Goal: Transaction & Acquisition: Purchase product/service

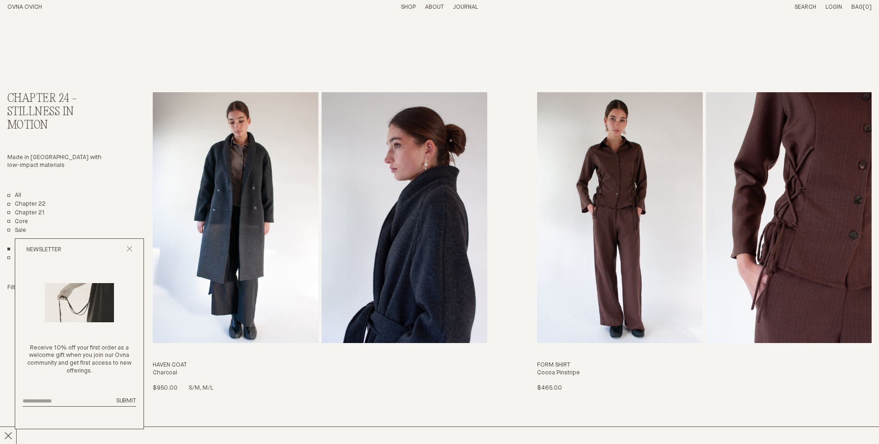
click at [303, 188] on img "Haven Coat" at bounding box center [236, 217] width 166 height 251
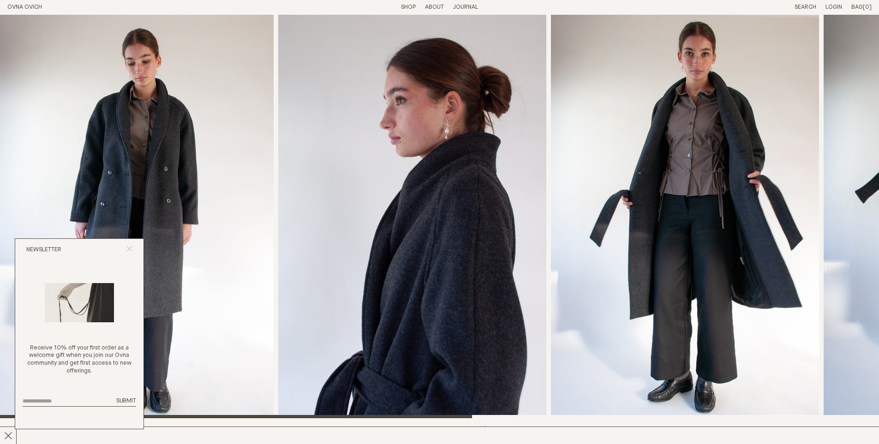
click at [130, 246] on icon "Close popup" at bounding box center [129, 249] width 6 height 6
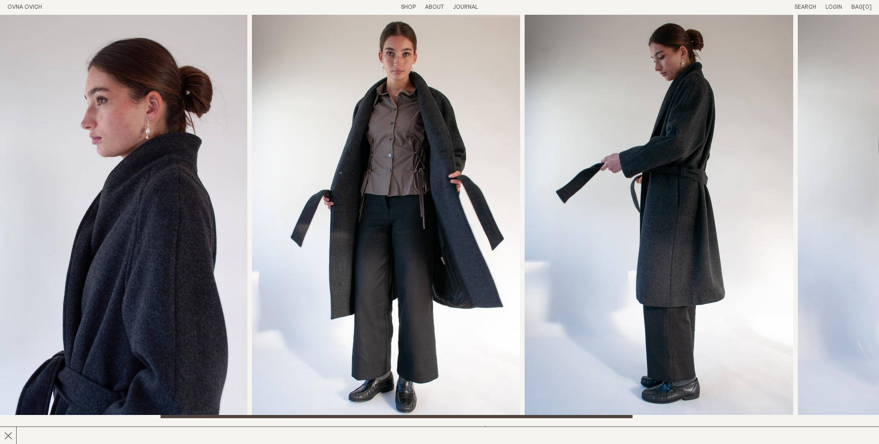
click at [430, 239] on img "3 / 6" at bounding box center [386, 217] width 268 height 404
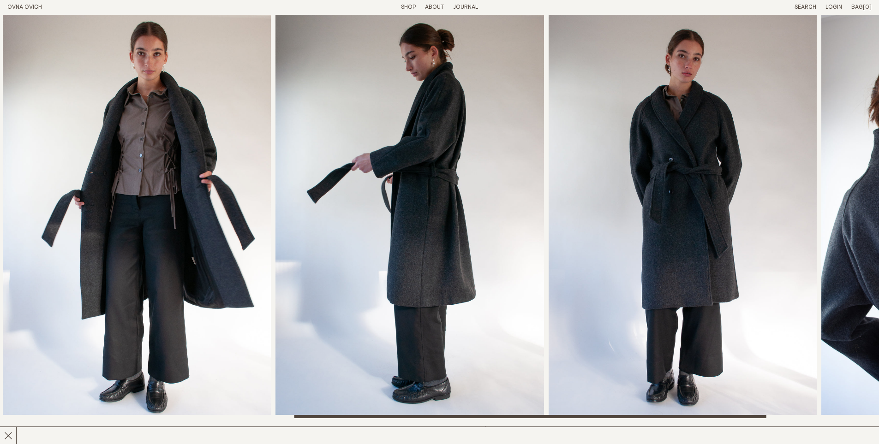
click at [486, 209] on img "4 / 6" at bounding box center [409, 217] width 268 height 404
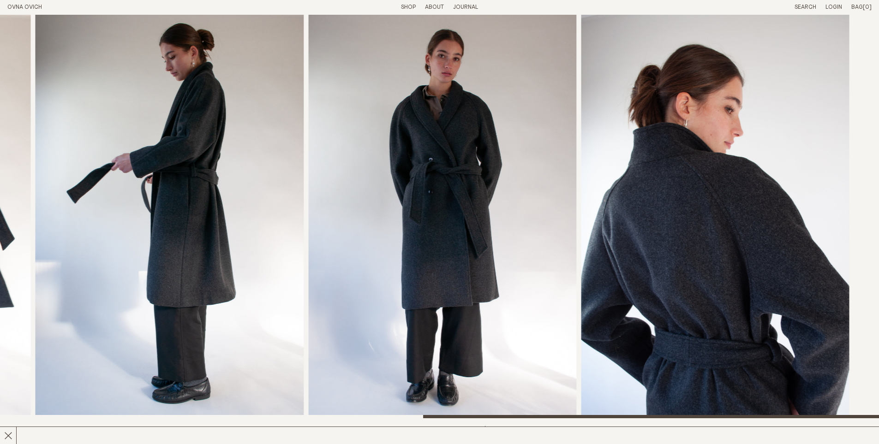
click at [424, 211] on img "5 / 6" at bounding box center [442, 217] width 268 height 404
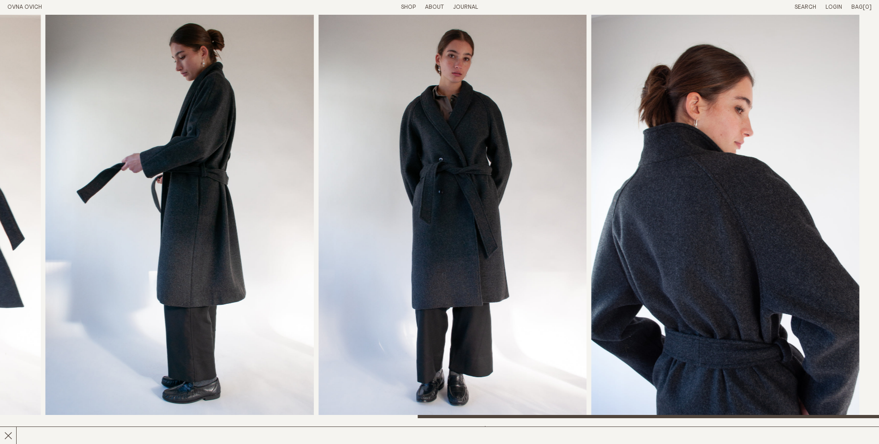
click at [637, 209] on img "6 / 6" at bounding box center [725, 217] width 268 height 404
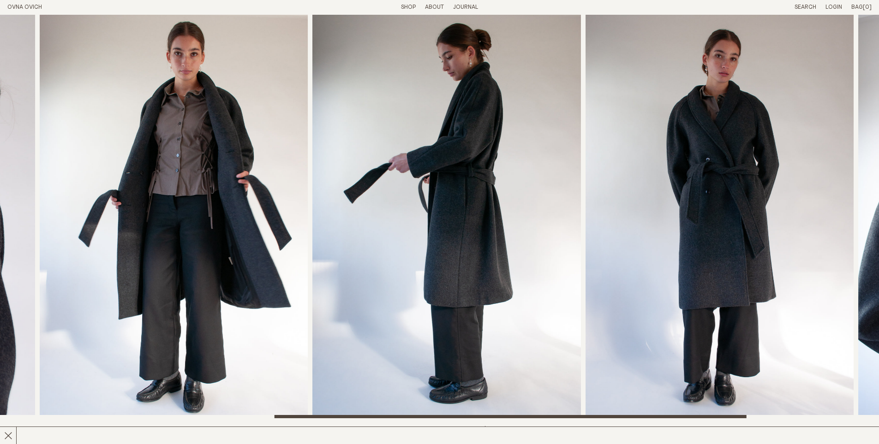
click at [733, 188] on img "5 / 6" at bounding box center [719, 217] width 268 height 404
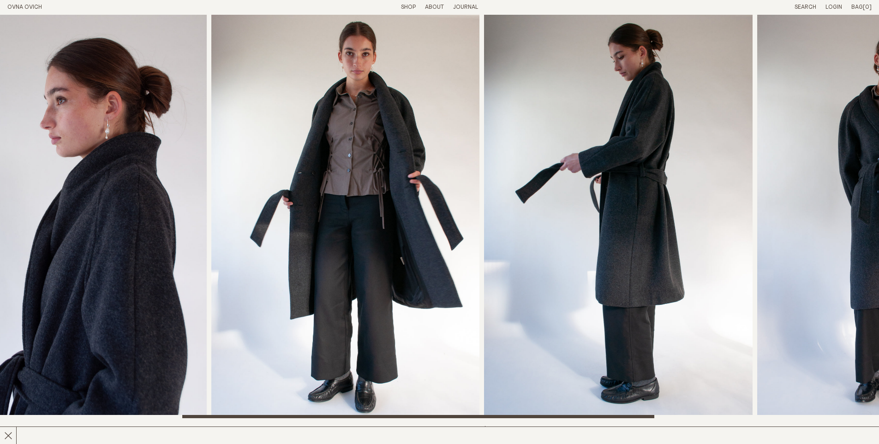
click at [643, 209] on img "4 / 6" at bounding box center [618, 217] width 268 height 404
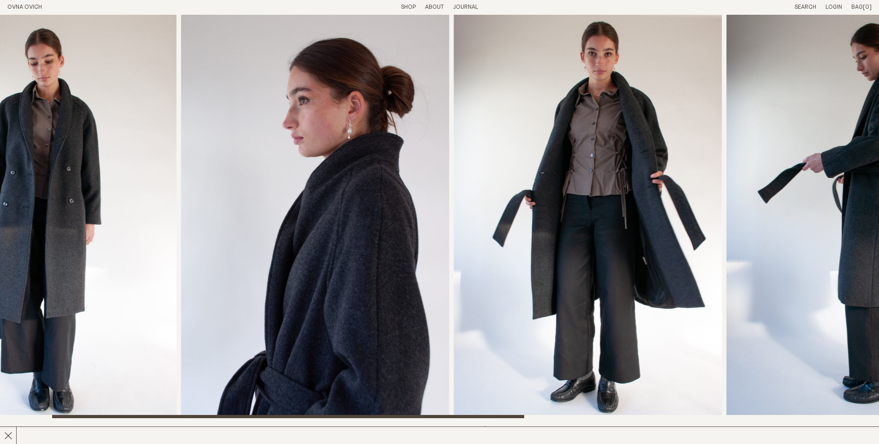
click at [633, 203] on img "3 / 6" at bounding box center [588, 217] width 268 height 404
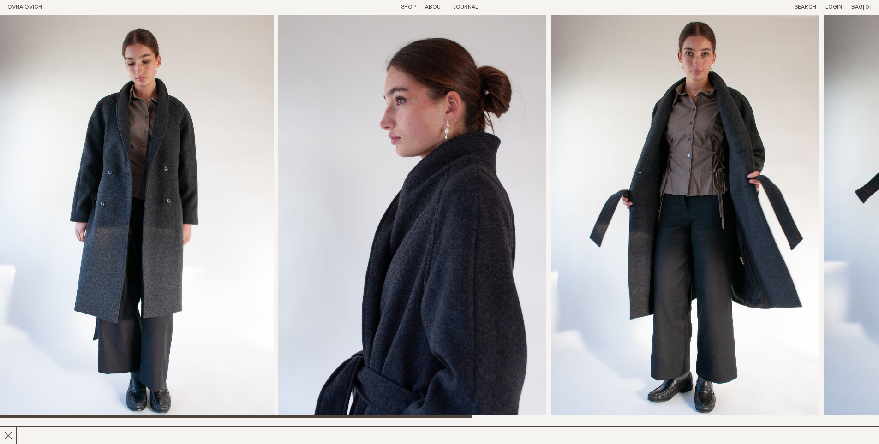
click at [405, 6] on link "Shop" at bounding box center [408, 7] width 15 height 6
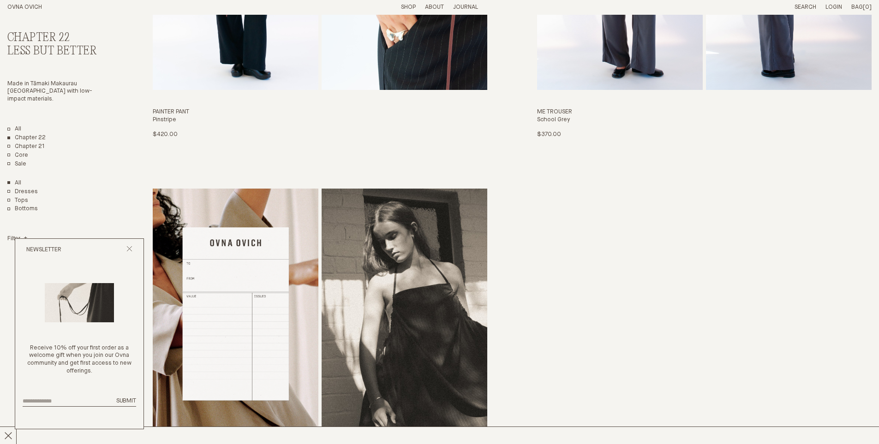
scroll to position [2676, 0]
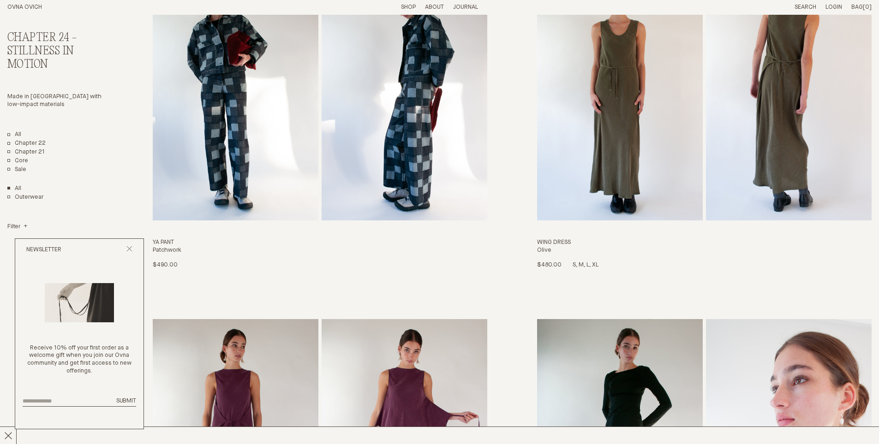
scroll to position [1292, 0]
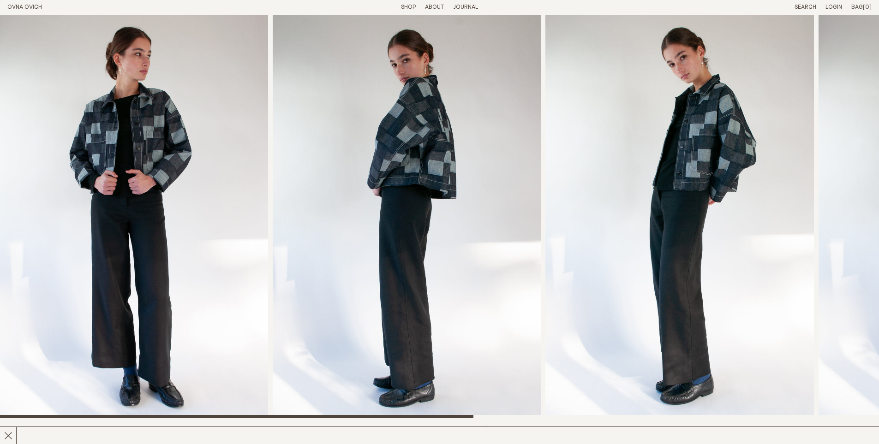
scroll to position [92, 0]
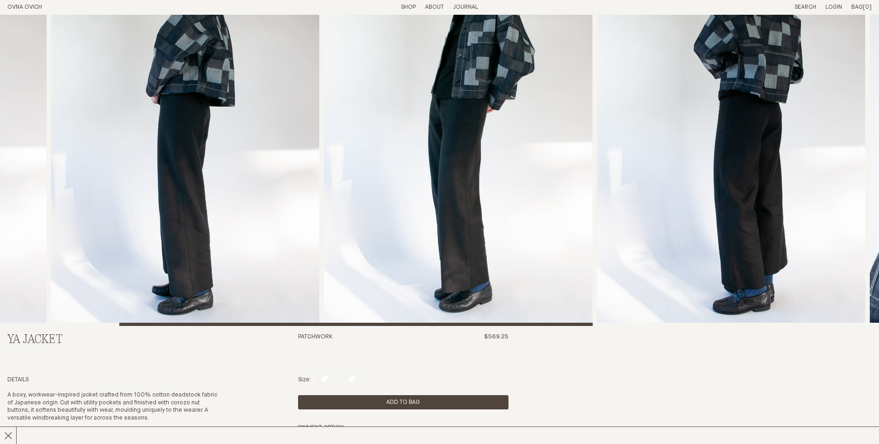
click at [370, 267] on img "3 / 6" at bounding box center [458, 124] width 268 height 404
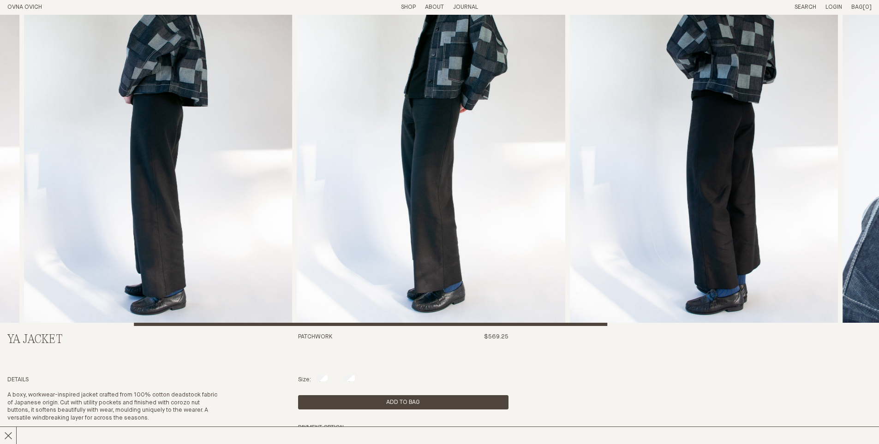
scroll to position [0, 0]
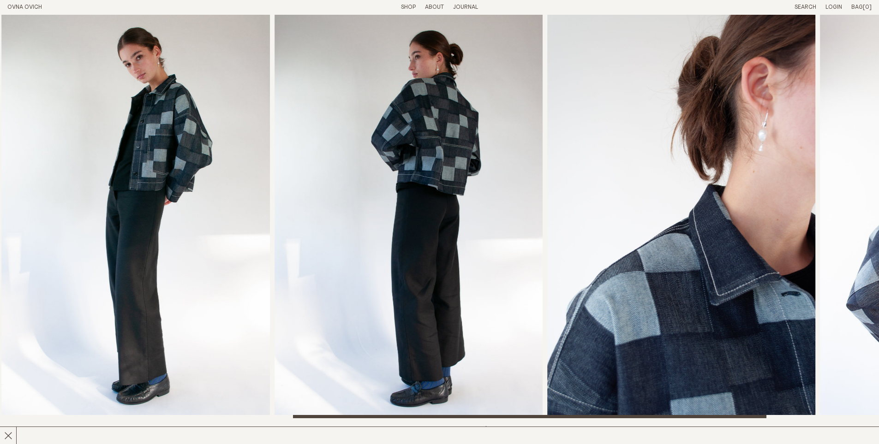
click at [433, 214] on img "4 / 6" at bounding box center [408, 217] width 268 height 404
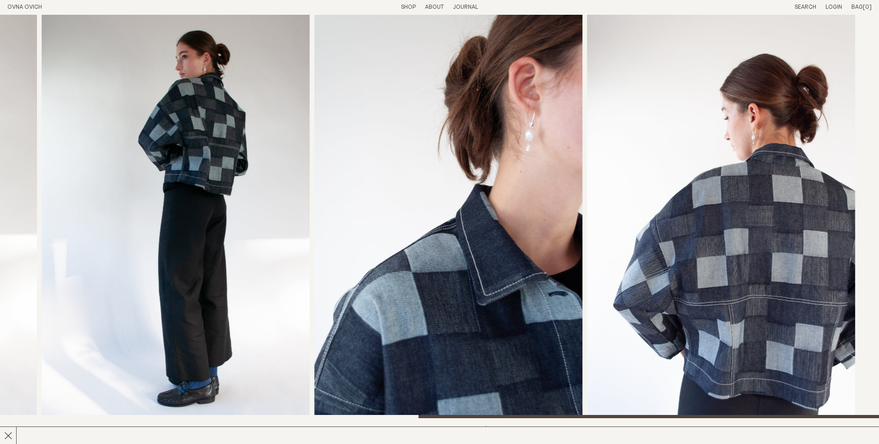
click at [461, 202] on img "5 / 6" at bounding box center [448, 217] width 268 height 404
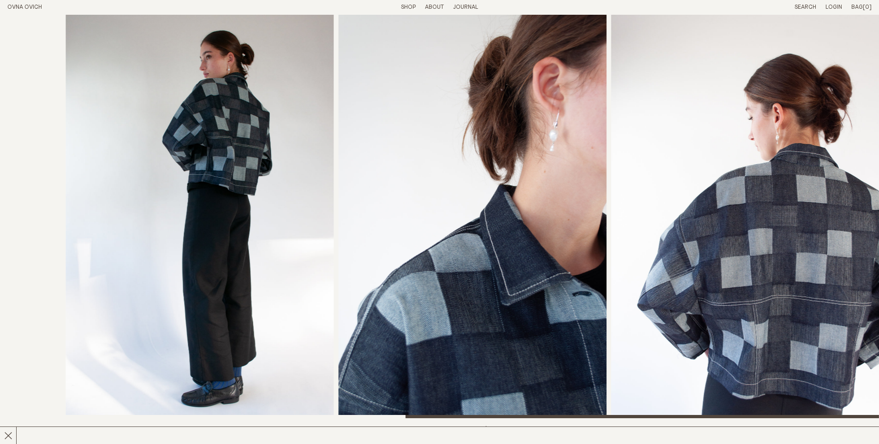
click at [66, 239] on img "4 / 6" at bounding box center [200, 217] width 268 height 404
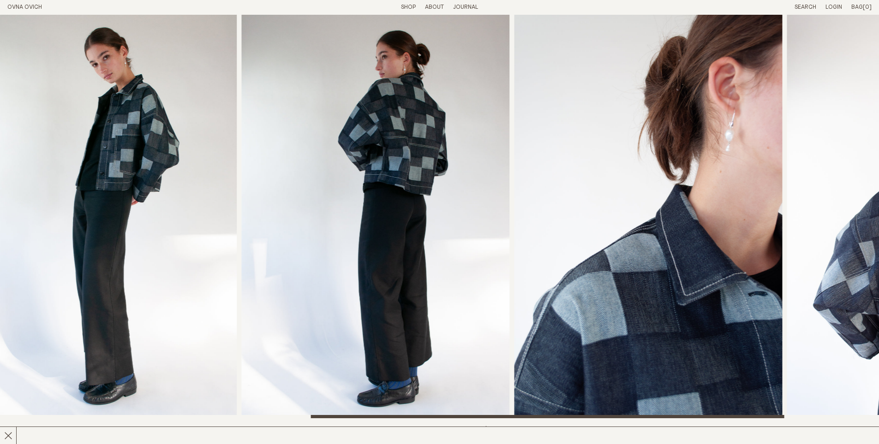
click at [554, 173] on img "5 / 6" at bounding box center [648, 217] width 268 height 404
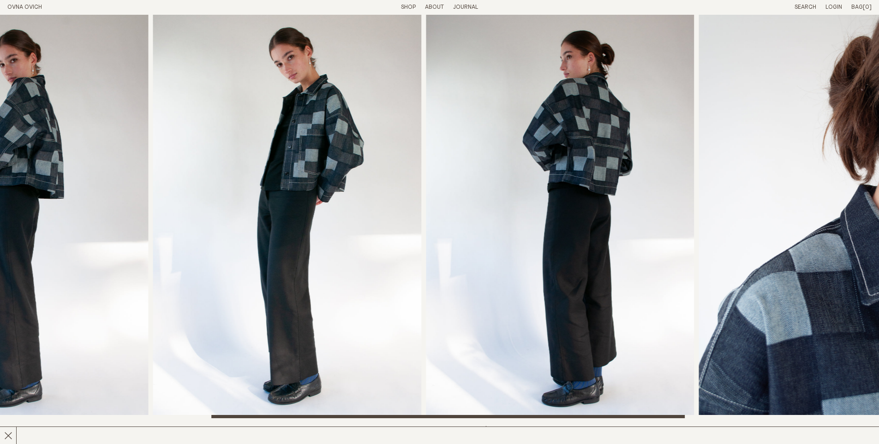
click at [542, 178] on img "4 / 6" at bounding box center [560, 217] width 268 height 404
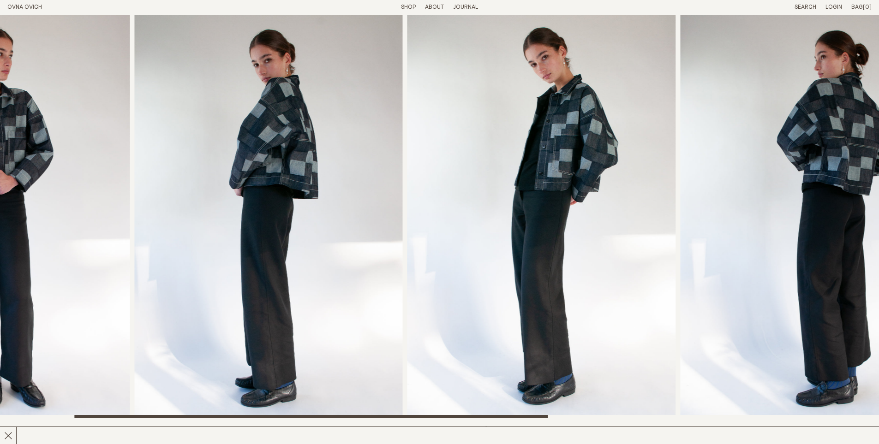
click at [650, 165] on img "3 / 6" at bounding box center [541, 217] width 268 height 404
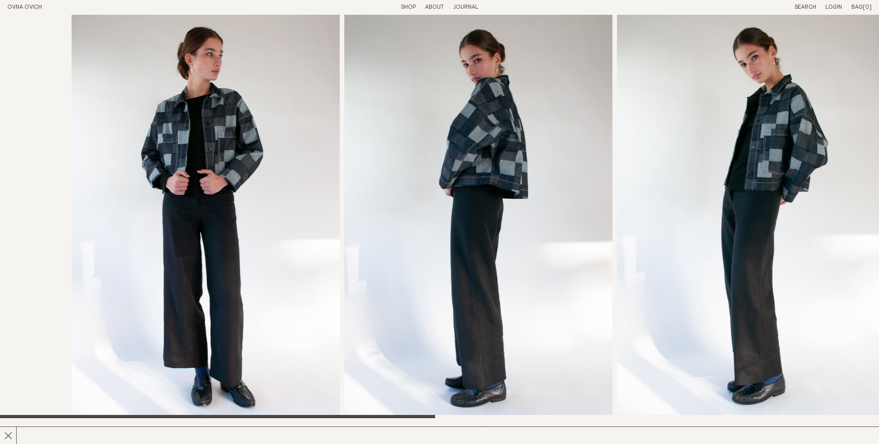
click at [635, 165] on div at bounding box center [511, 217] width 879 height 404
